Goal: Task Accomplishment & Management: Complete application form

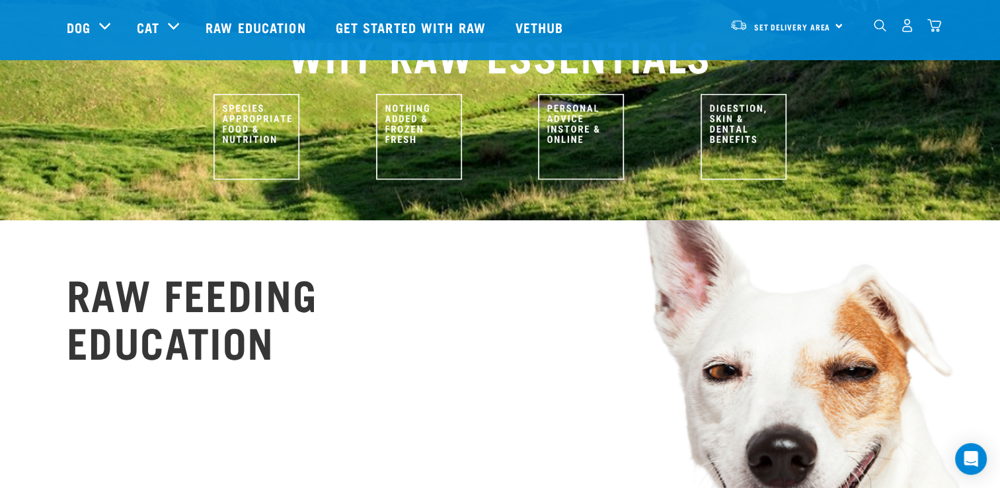
scroll to position [661, 0]
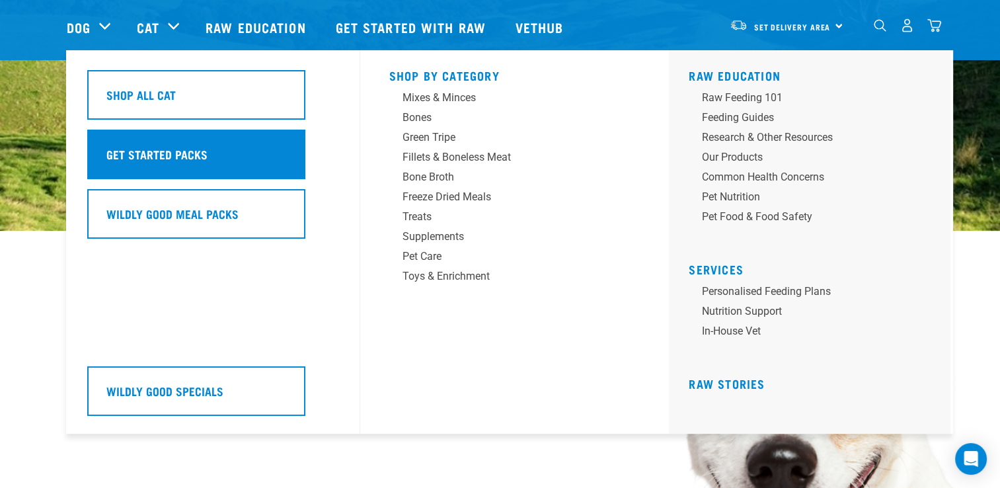
click at [169, 152] on h5 "Get Started Packs" at bounding box center [156, 153] width 101 height 17
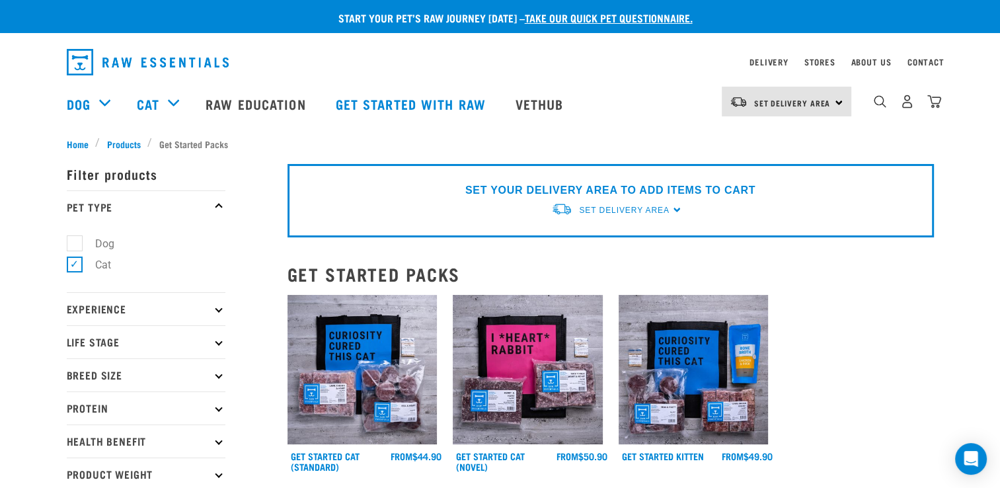
click at [217, 343] on icon at bounding box center [218, 341] width 7 height 7
click at [74, 380] on label "Cat" at bounding box center [95, 377] width 42 height 17
click at [69, 380] on input "Cat" at bounding box center [71, 375] width 9 height 9
checkbox input "true"
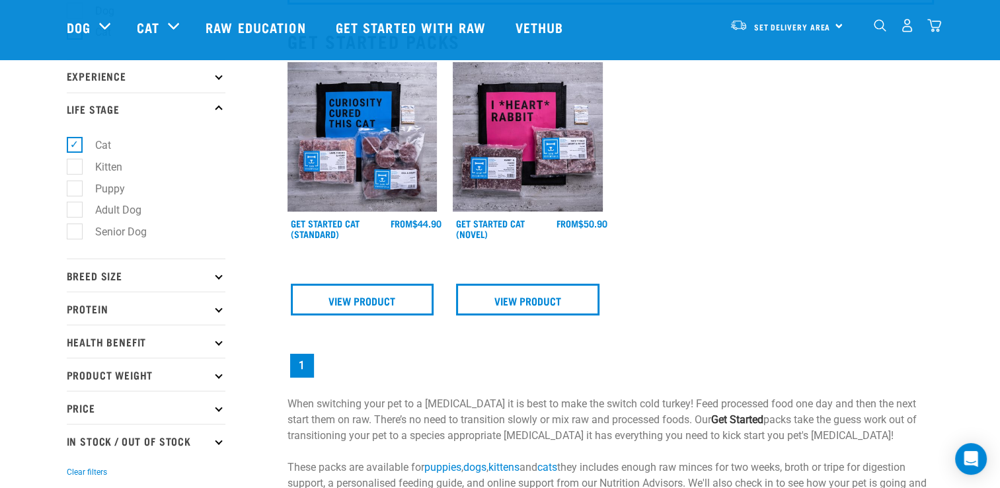
scroll to position [141, 0]
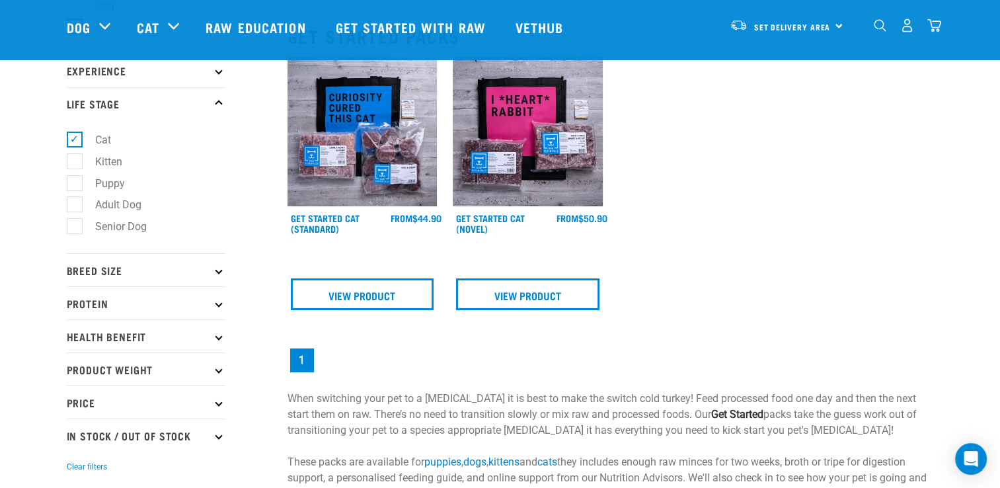
click at [373, 171] on img at bounding box center [362, 132] width 150 height 150
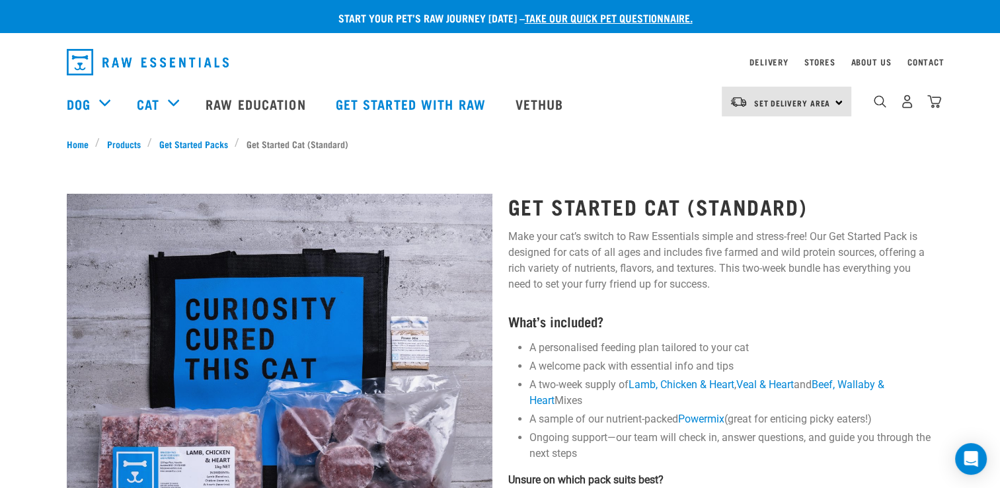
click at [837, 102] on div "Set Delivery Area North Island South Island" at bounding box center [787, 102] width 130 height 30
click at [773, 174] on link "[GEOGRAPHIC_DATA]" at bounding box center [785, 167] width 127 height 29
click at [587, 15] on link "take our quick pet questionnaire." at bounding box center [609, 18] width 168 height 6
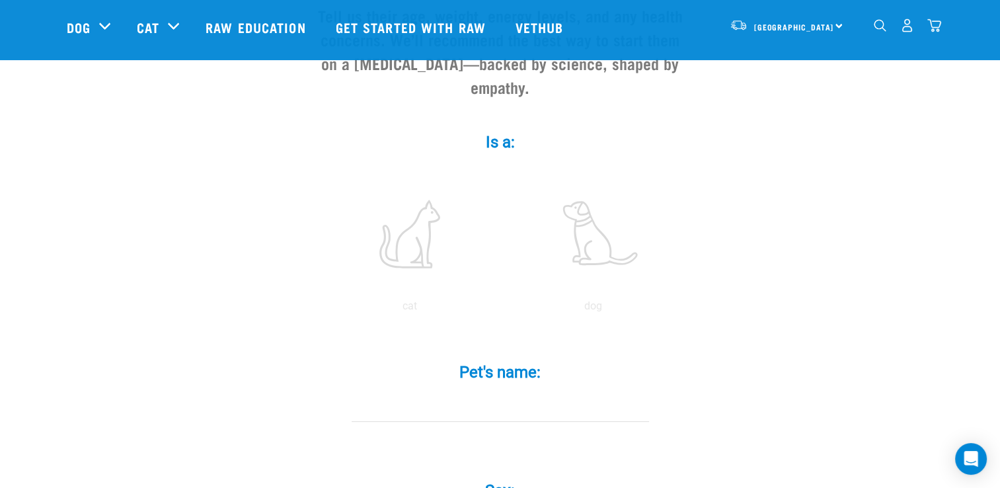
scroll to position [220, 0]
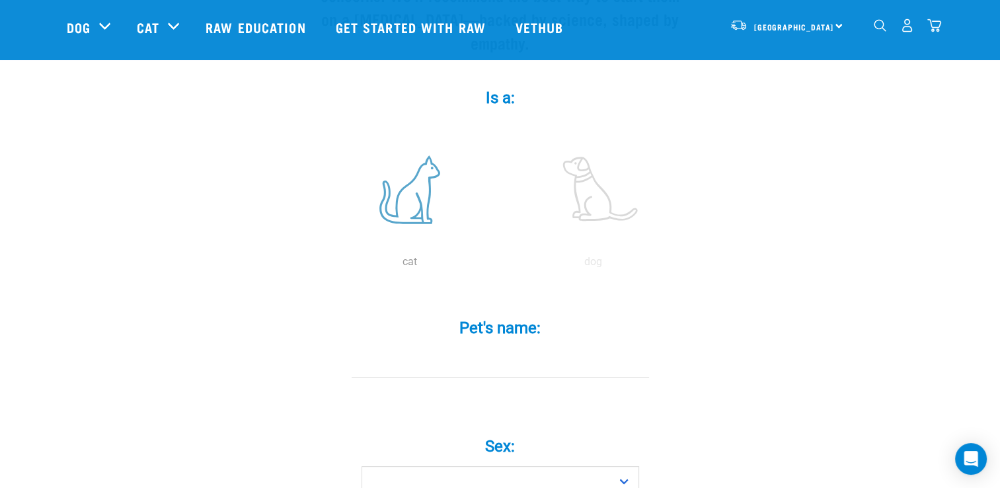
click at [420, 172] on label at bounding box center [410, 189] width 178 height 112
click at [318, 265] on input "radio" at bounding box center [318, 265] width 0 height 0
click at [434, 348] on input "Pet's name: *" at bounding box center [500, 363] width 297 height 30
type input "smokey"
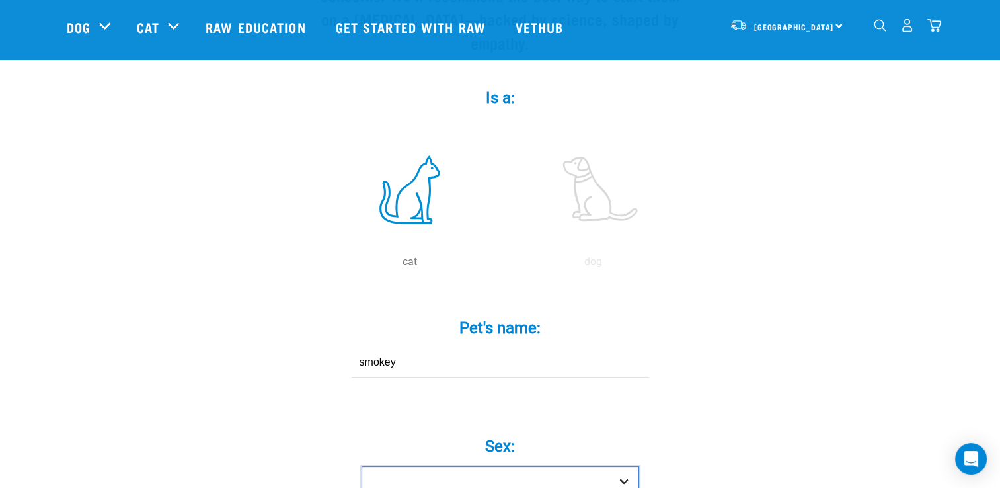
click at [621, 466] on select "Boy Girl" at bounding box center [500, 481] width 278 height 30
select select "boy"
click at [361, 466] on select "Boy Girl" at bounding box center [500, 481] width 278 height 30
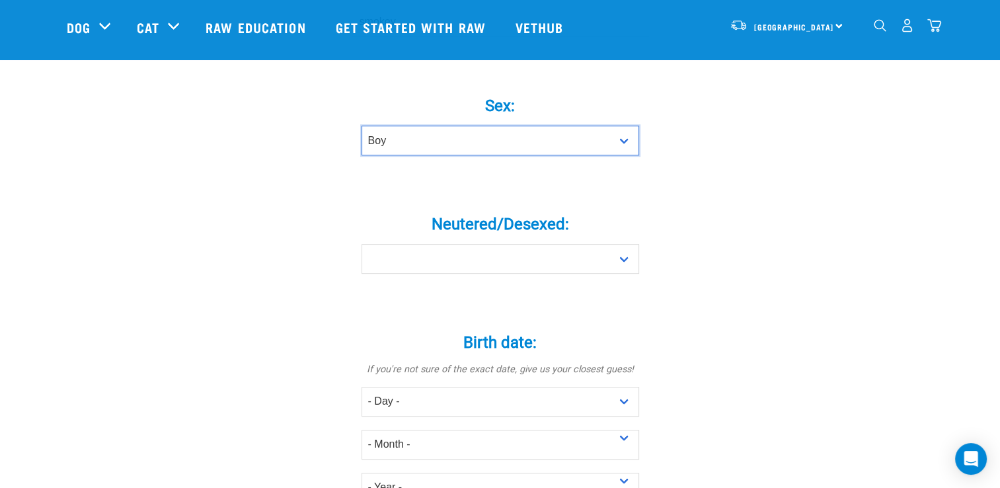
scroll to position [564, 0]
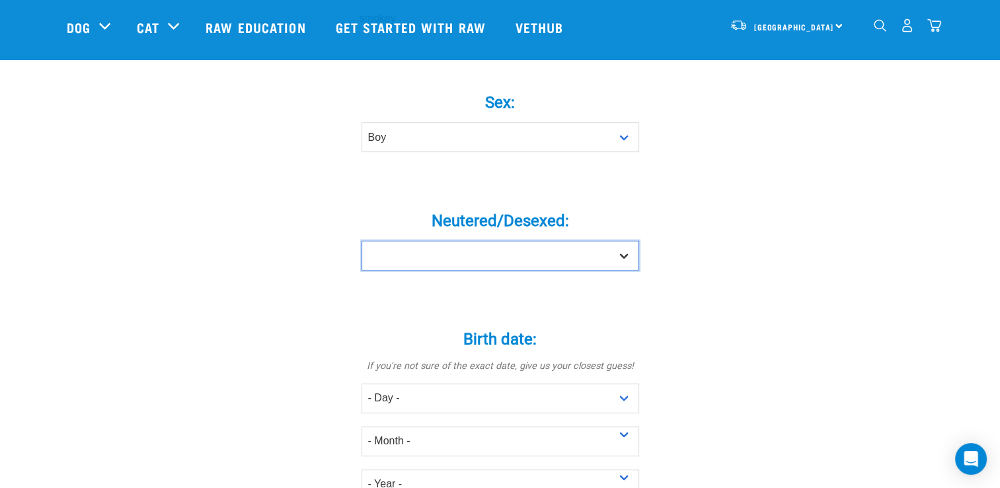
click at [630, 241] on select "Yes No" at bounding box center [500, 256] width 278 height 30
select select "yes"
click at [361, 241] on select "Yes No" at bounding box center [500, 256] width 278 height 30
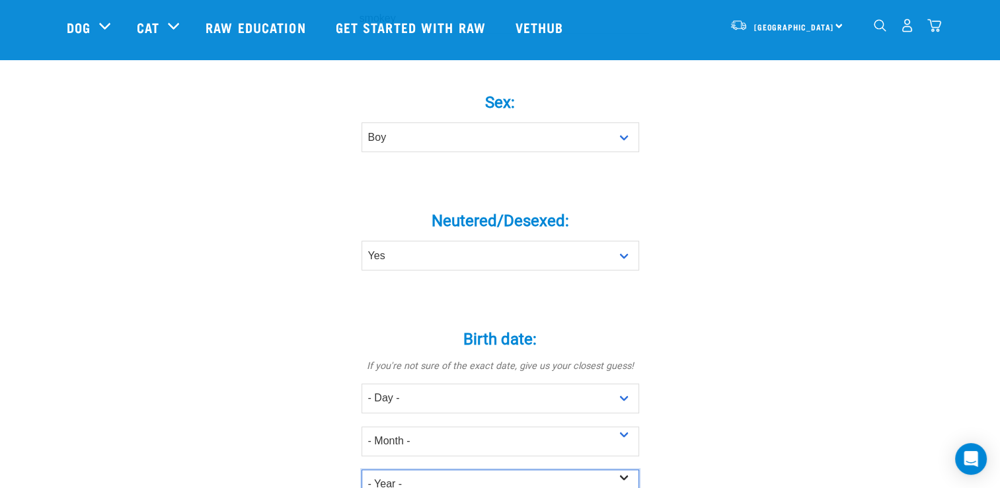
click at [622, 469] on select "- Year - 2025 2024 2023 2022 2021 2020 2019 2018 2017 2016 2015 2014 2013 2012" at bounding box center [500, 484] width 278 height 30
select select "2020"
click at [361, 469] on select "- Year - 2025 2024 2023 2022 2021 2020 2019 2018 2017 2016 2015 2014 2013 2012" at bounding box center [500, 484] width 278 height 30
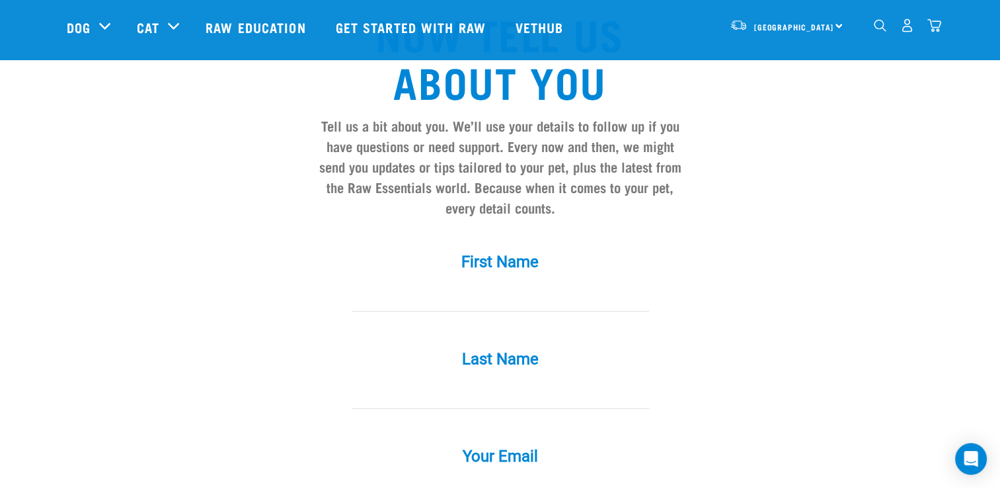
scroll to position [1119, 0]
